Goal: Communication & Community: Answer question/provide support

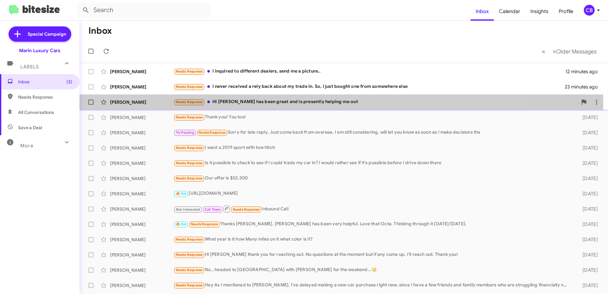
click at [243, 104] on div "Needs Response Hi [PERSON_NAME] has been great and is presently helping me out" at bounding box center [376, 101] width 404 height 7
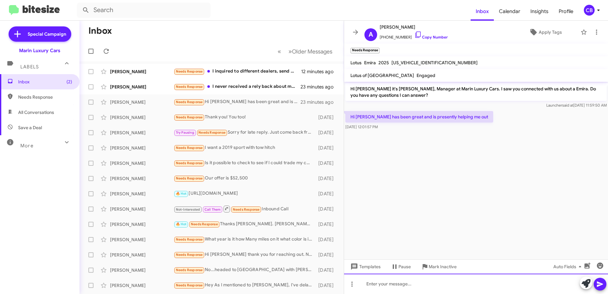
click at [393, 284] on div at bounding box center [476, 283] width 264 height 20
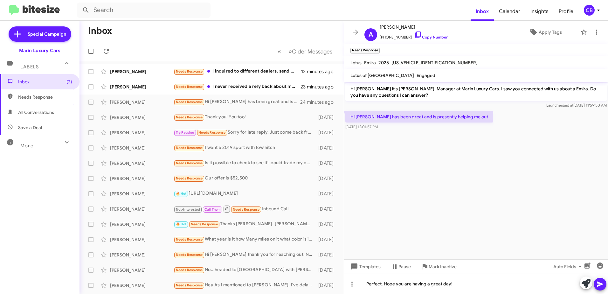
click at [603, 284] on icon at bounding box center [600, 284] width 8 height 8
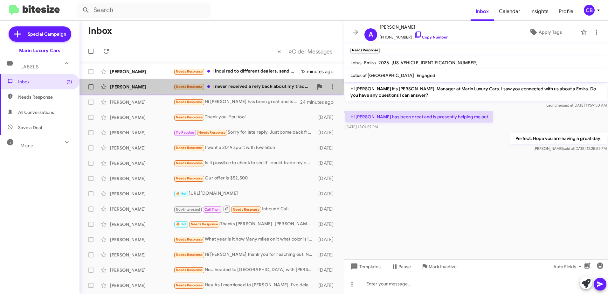
click at [255, 87] on div "Needs Response I never received a rely back about my trade in. So, I just bough…" at bounding box center [244, 86] width 140 height 7
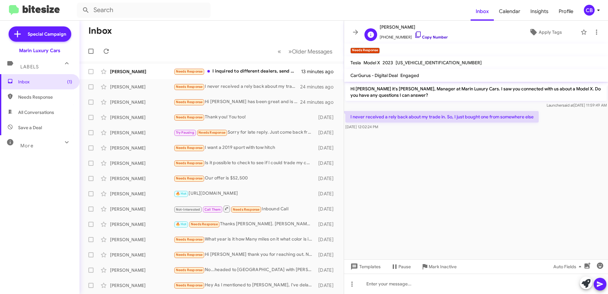
click at [415, 36] on icon at bounding box center [417, 34] width 5 height 6
